Goal: Task Accomplishment & Management: Manage account settings

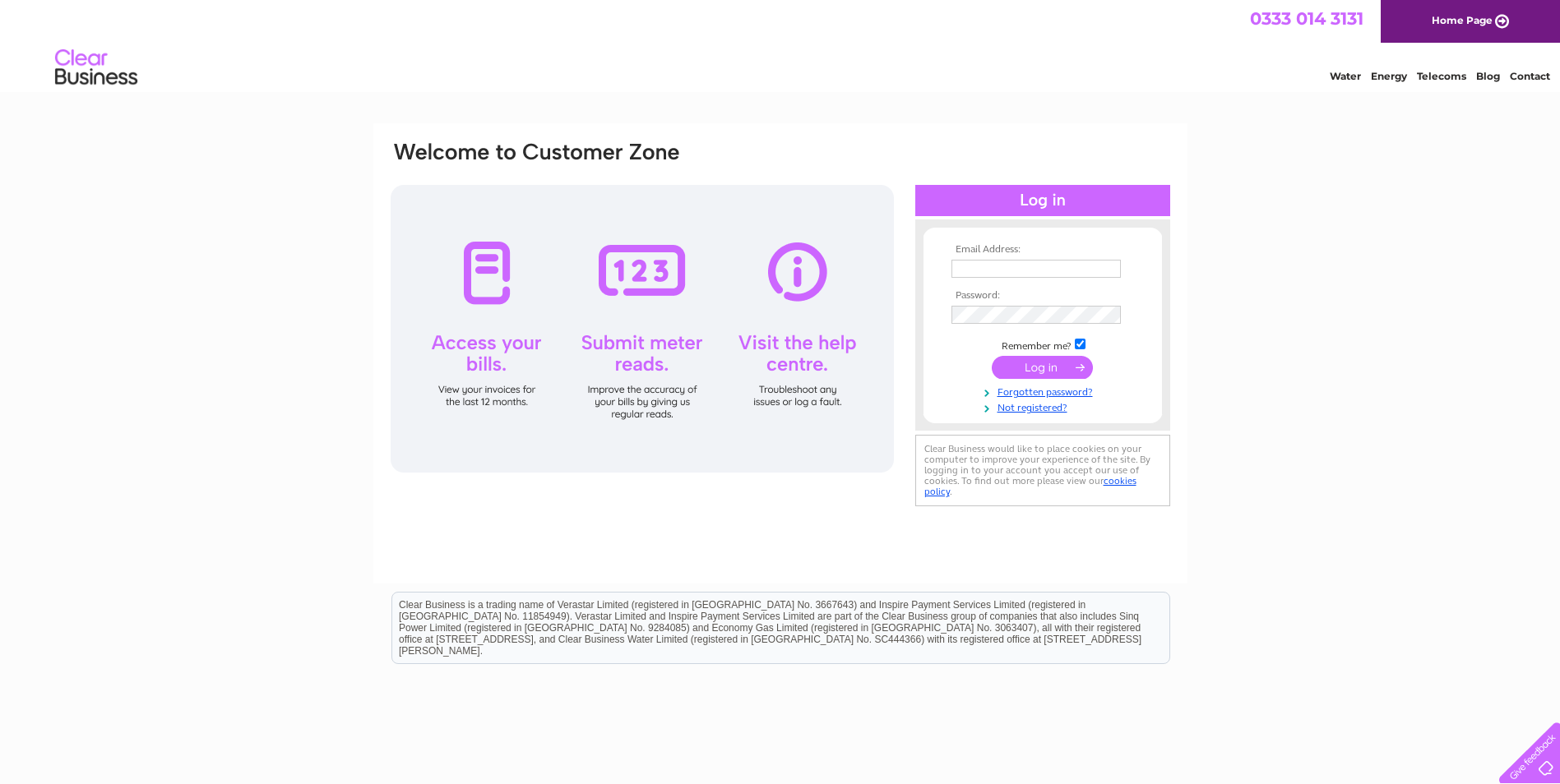
click at [975, 264] on input "text" at bounding box center [1035, 268] width 169 height 18
type input "info@alnessremovals.co.uk"
click at [1034, 371] on input "submit" at bounding box center [1042, 367] width 101 height 23
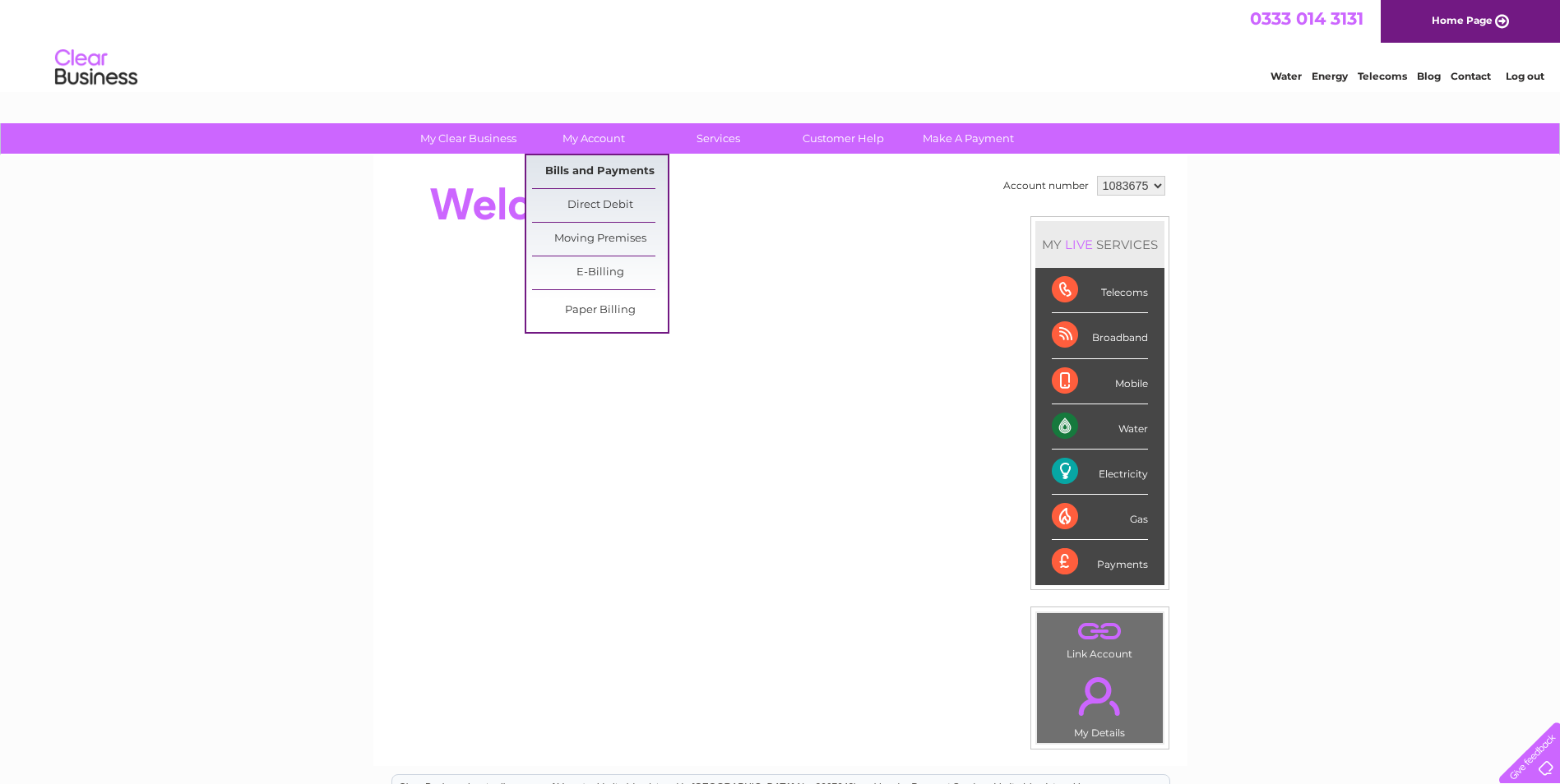
click at [606, 165] on link "Bills and Payments" at bounding box center [599, 171] width 136 height 33
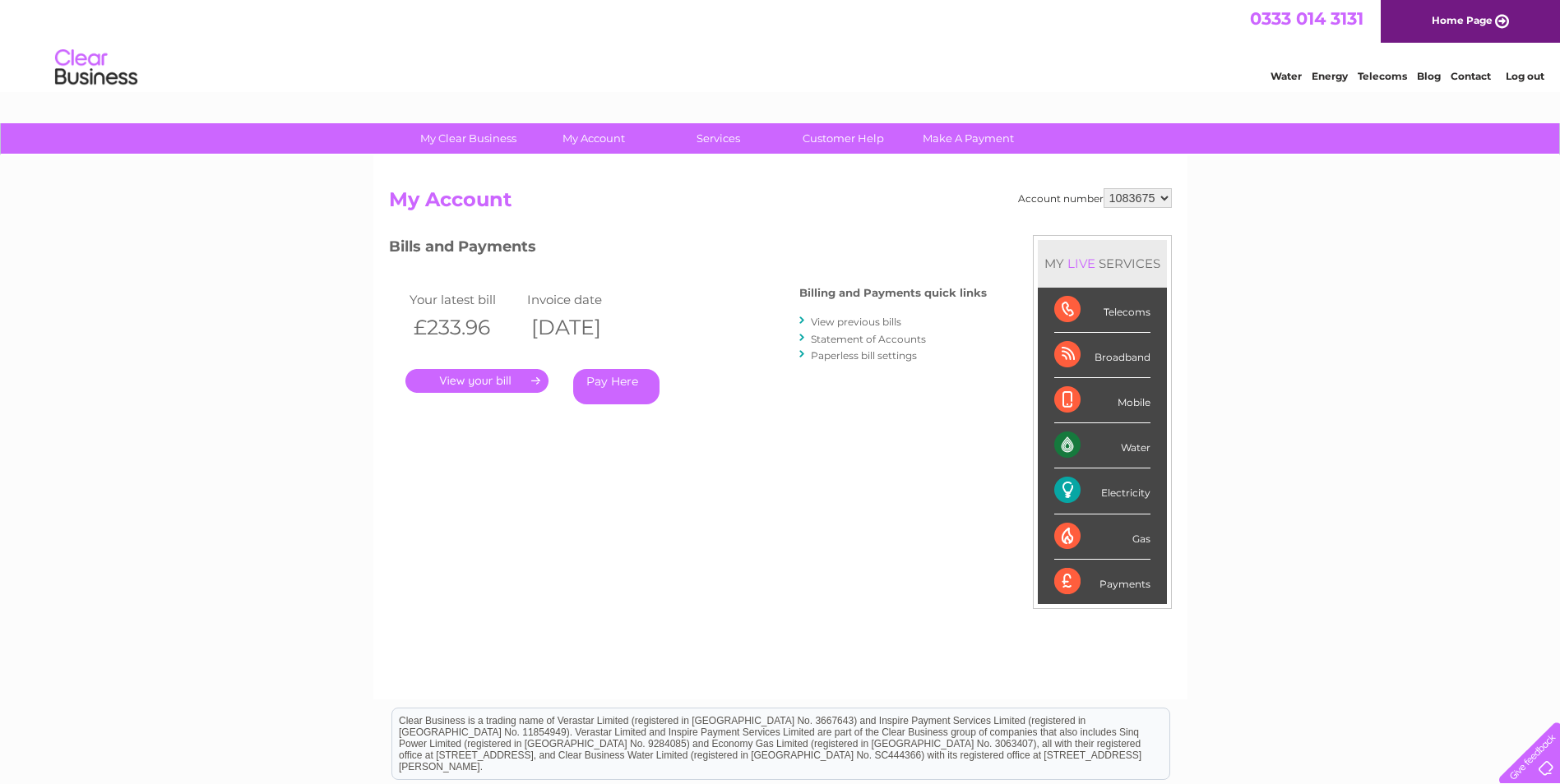
click at [489, 375] on link "." at bounding box center [477, 381] width 143 height 24
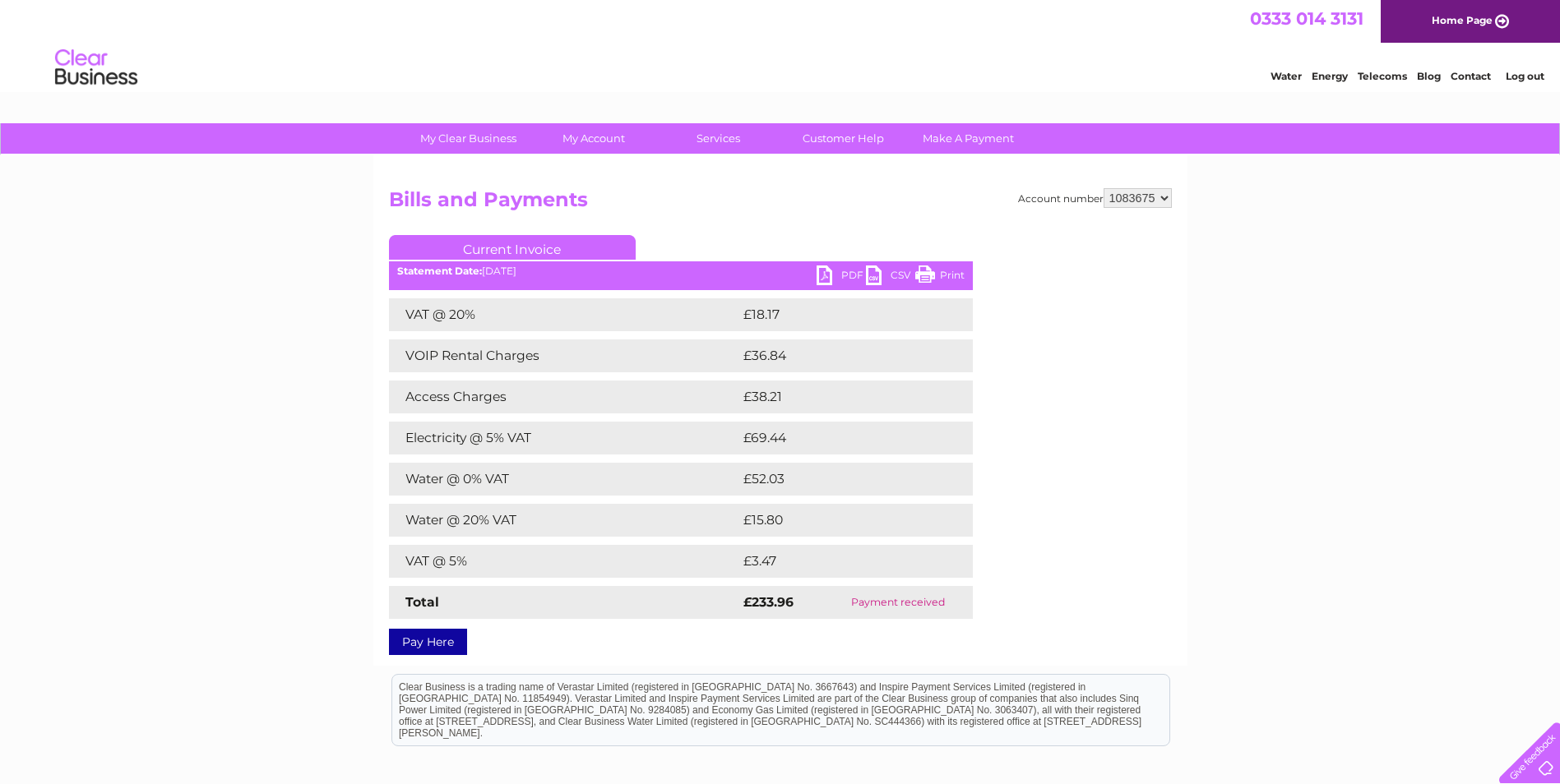
click at [863, 279] on link "PDF" at bounding box center [841, 277] width 50 height 24
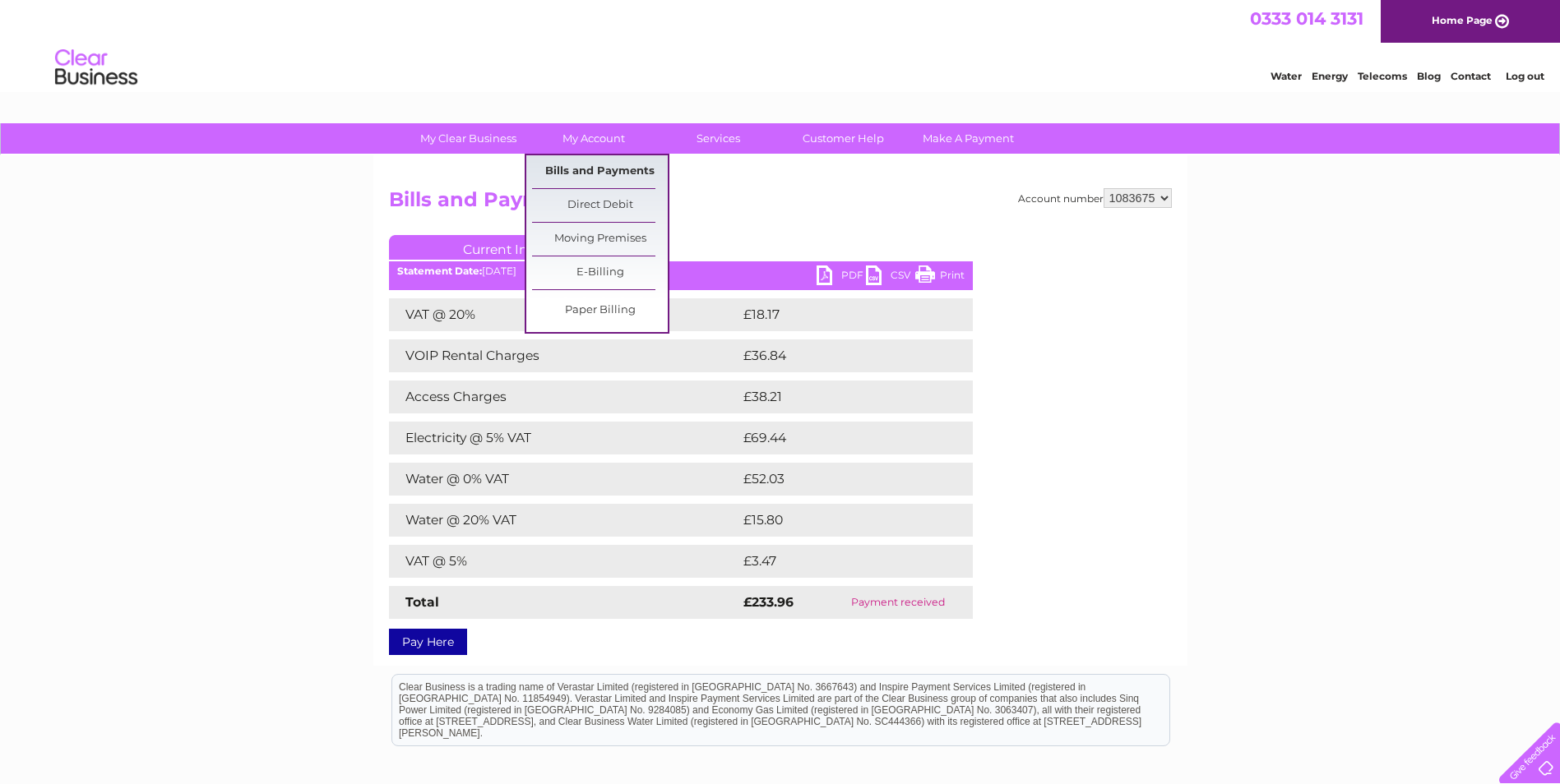
click at [600, 163] on link "Bills and Payments" at bounding box center [599, 171] width 136 height 33
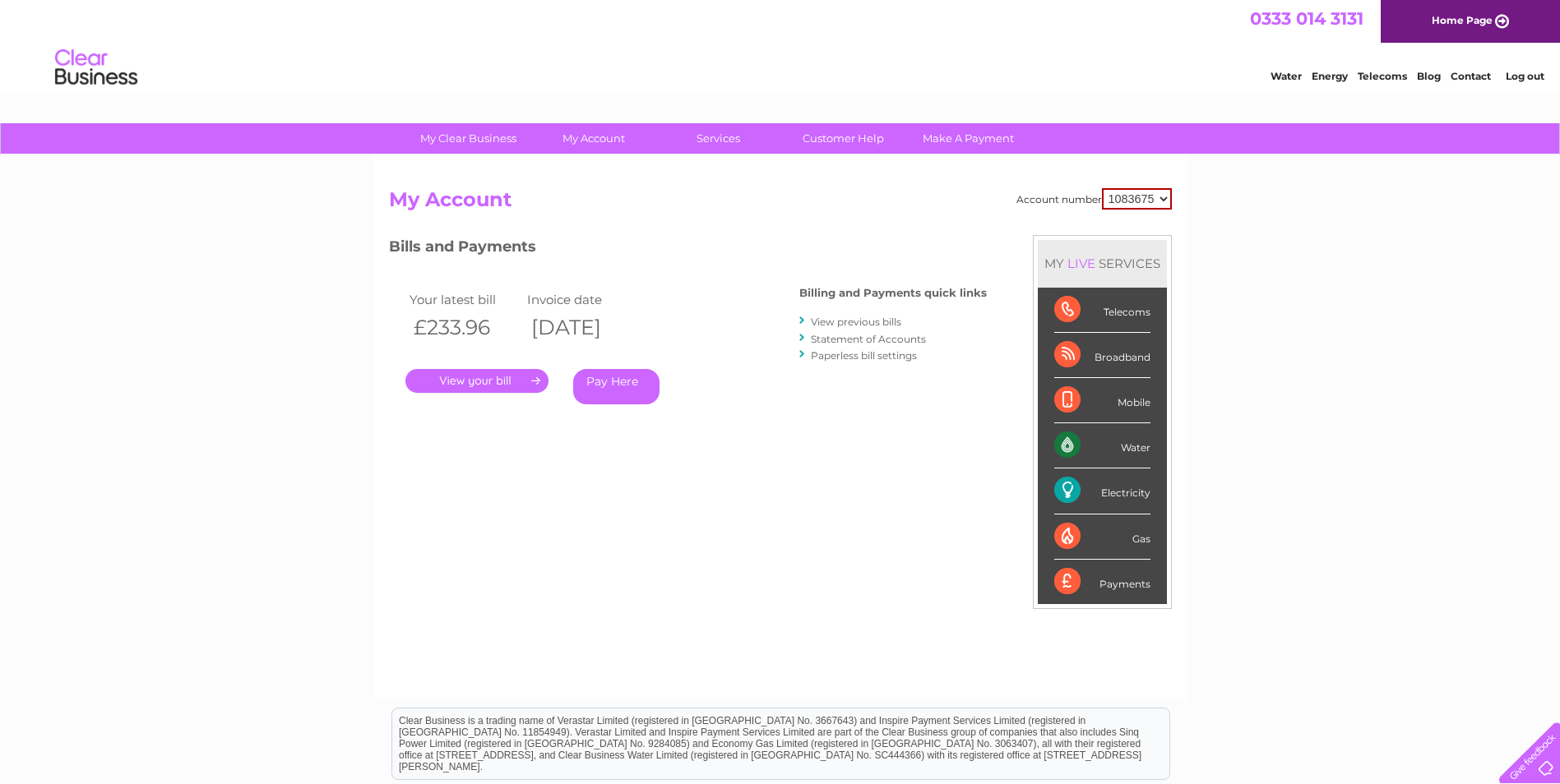
click at [885, 321] on link "View previous bills" at bounding box center [855, 322] width 90 height 13
